Goal: Navigation & Orientation: Find specific page/section

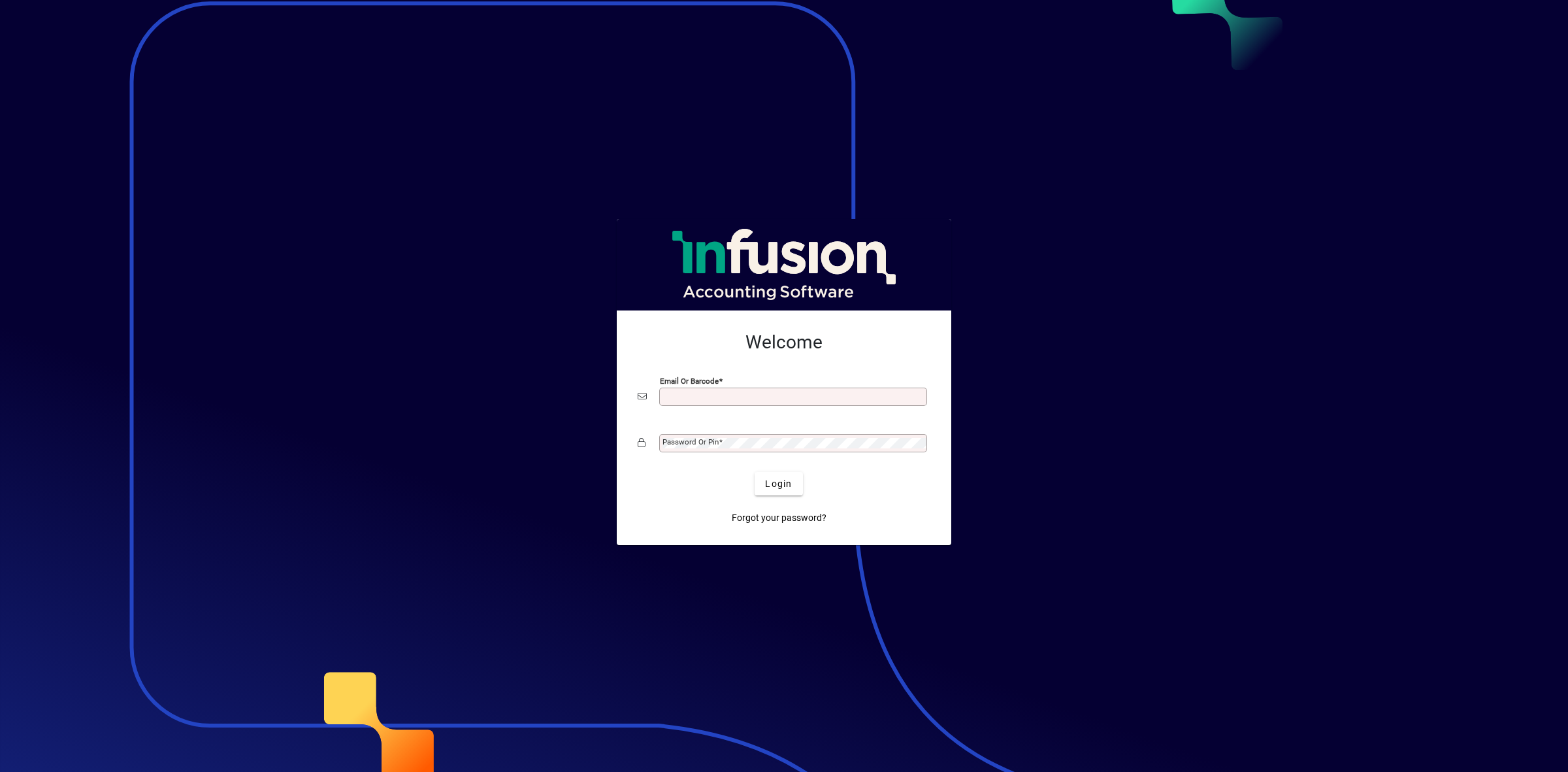
click at [668, 394] on input "Email or Barcode" at bounding box center [794, 397] width 264 height 10
type input "**********"
click at [690, 443] on mat-label "Password or Pin" at bounding box center [691, 442] width 56 height 9
click at [776, 485] on span "Login" at bounding box center [778, 484] width 27 height 14
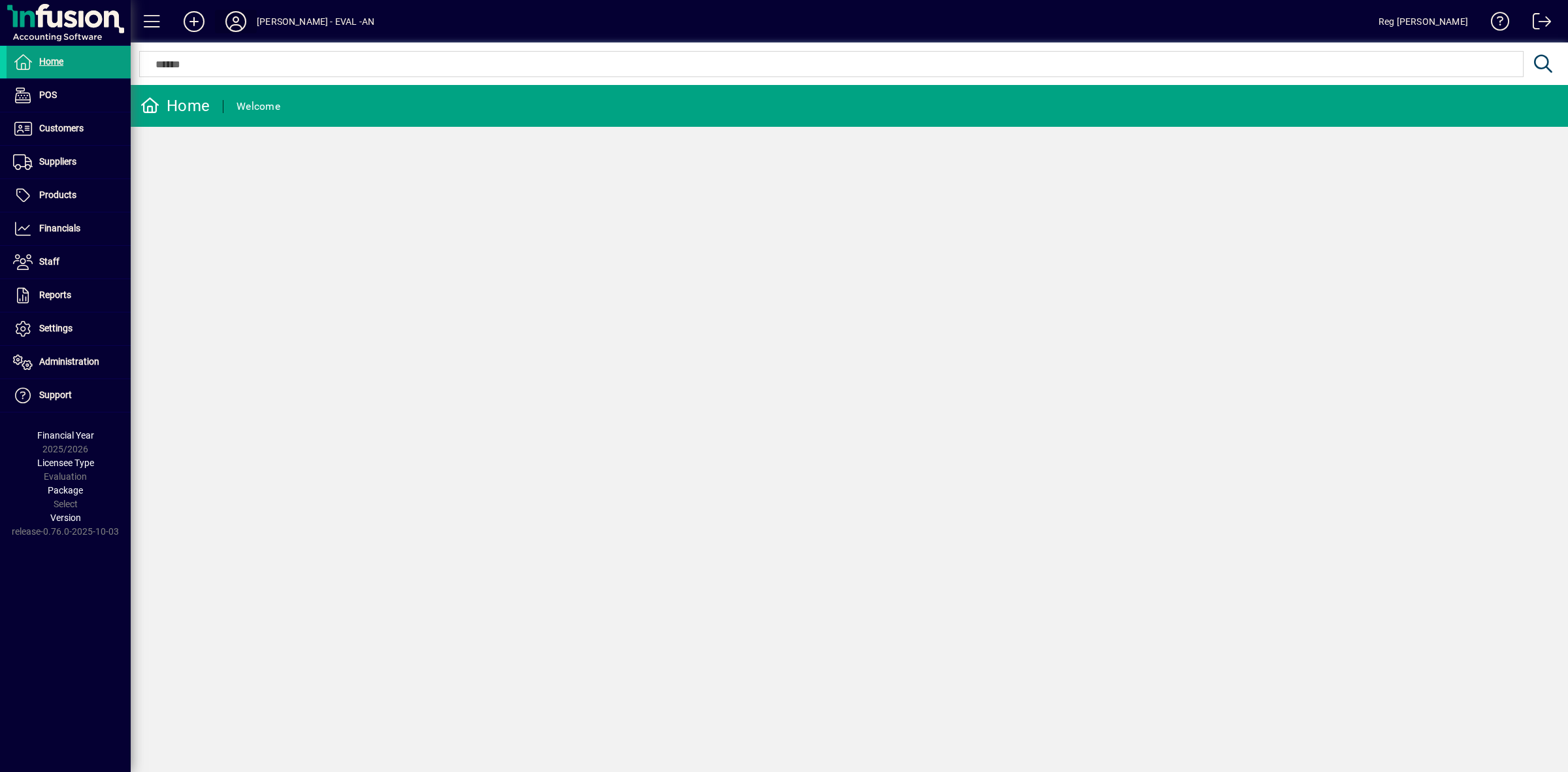
click at [230, 12] on icon at bounding box center [236, 22] width 26 height 21
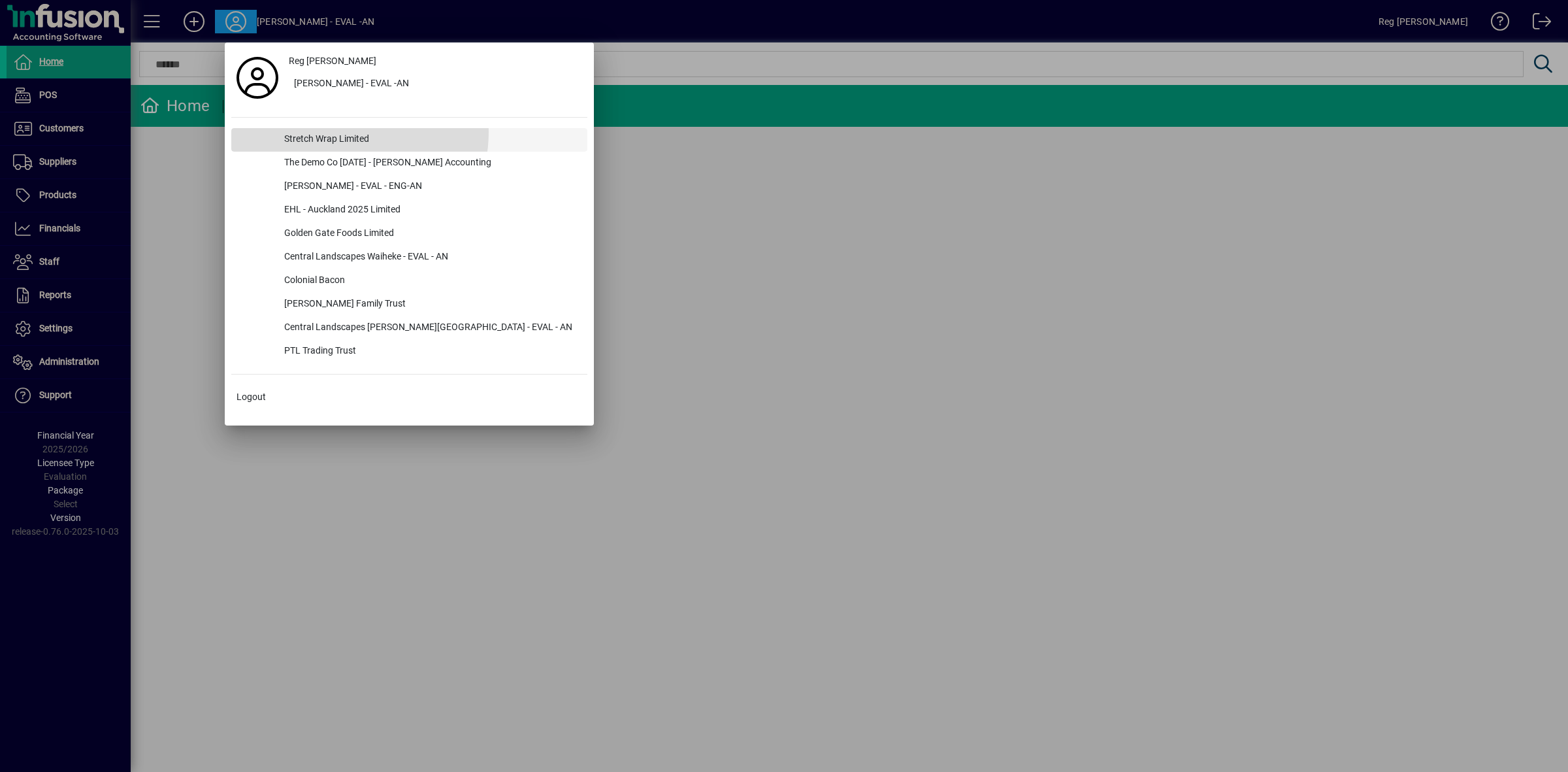
click at [327, 131] on div "Stretch Wrap Limited" at bounding box center [431, 140] width 314 height 24
